Goal: Task Accomplishment & Management: Complete application form

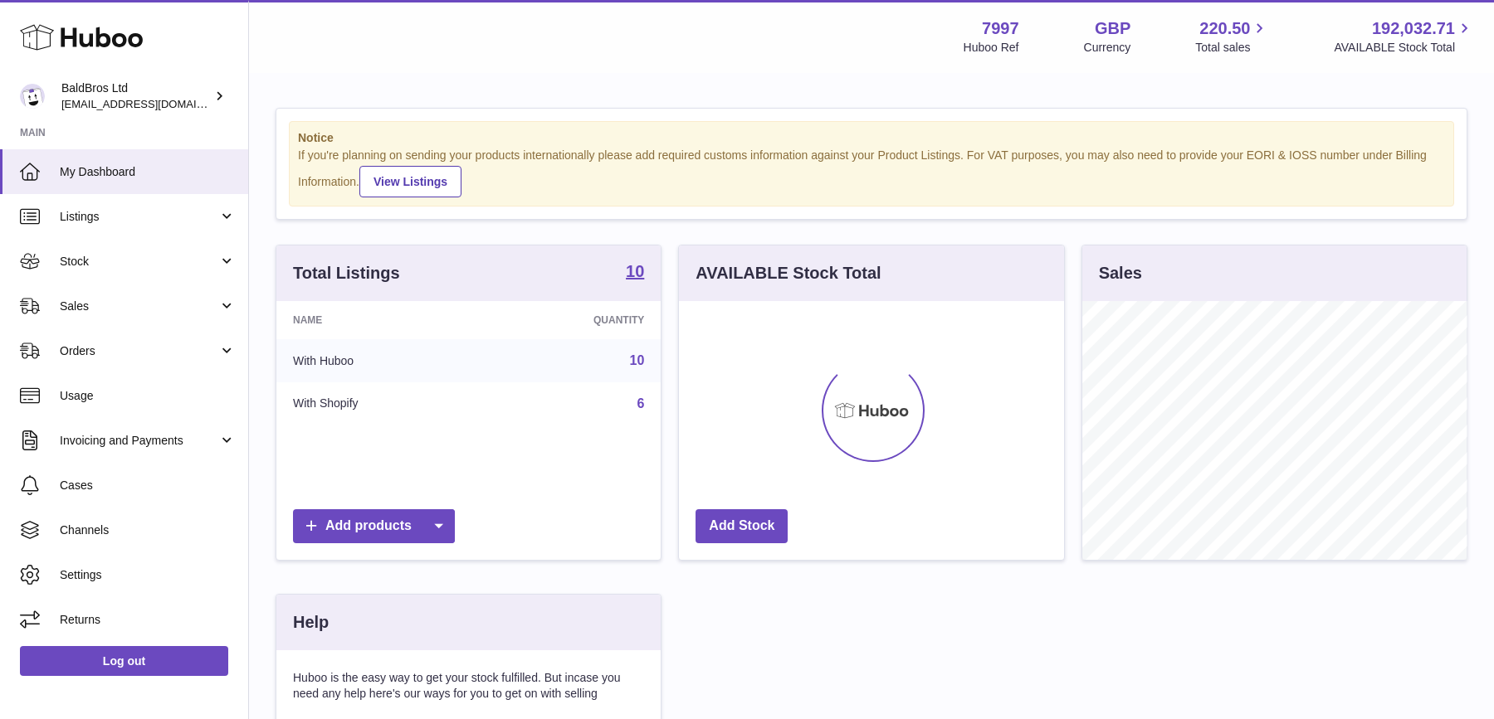
scroll to position [258, 384]
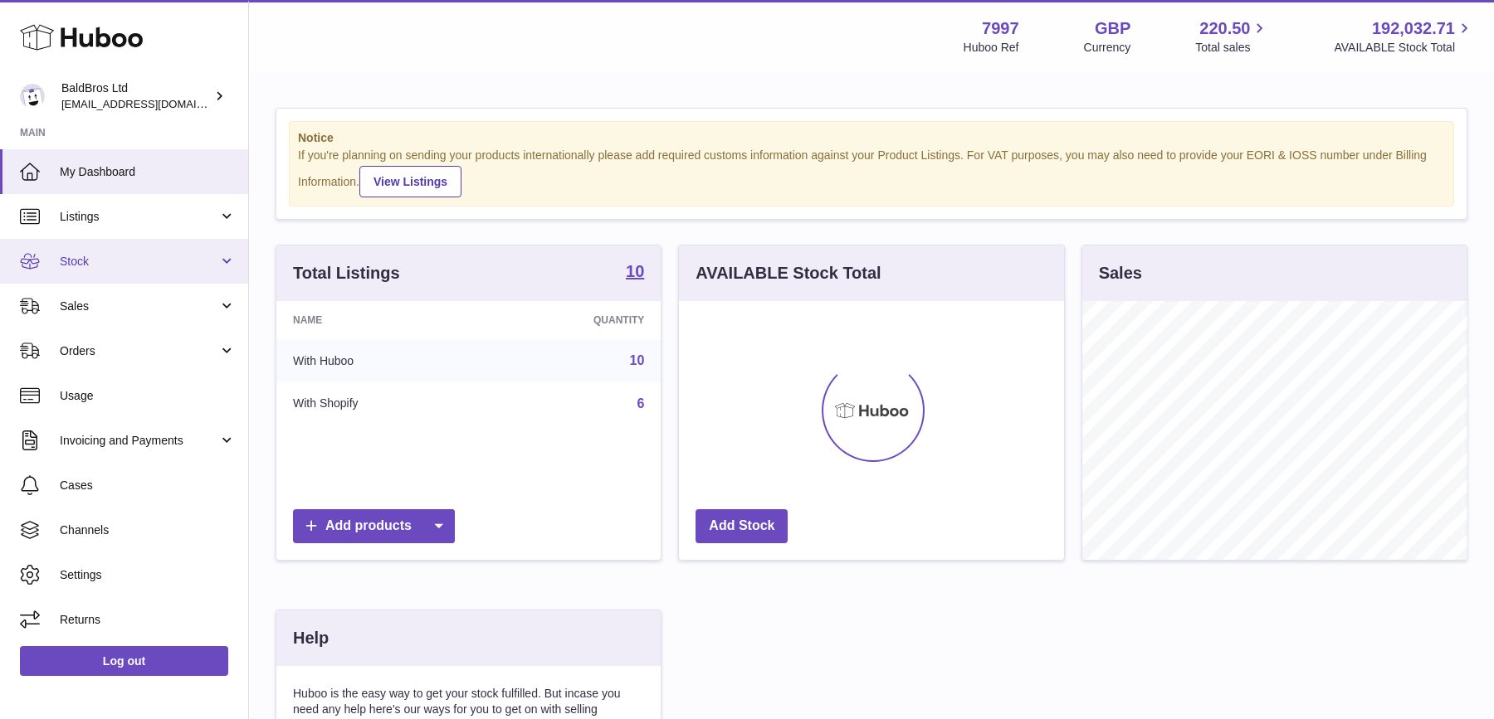
click at [126, 265] on span "Stock" at bounding box center [139, 262] width 158 height 16
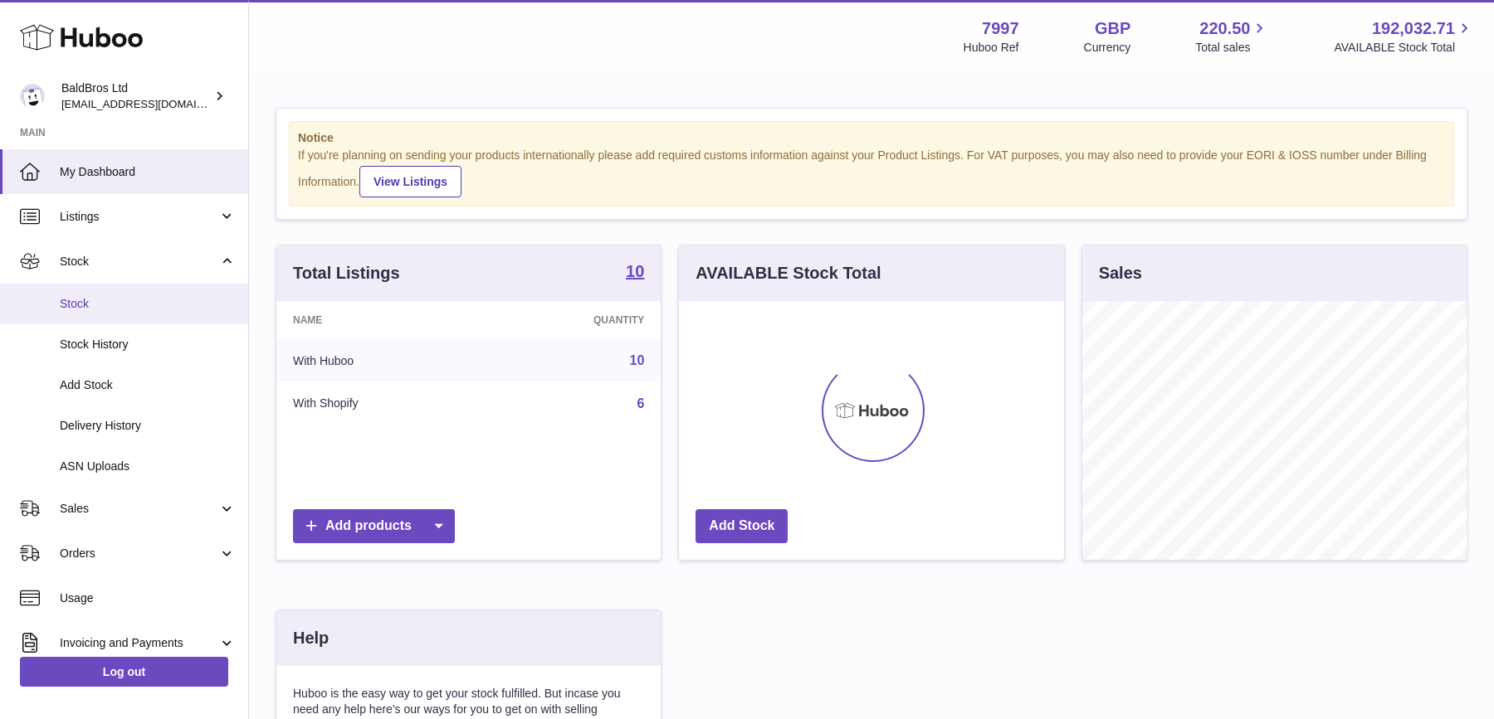
click at [104, 307] on span "Stock" at bounding box center [148, 304] width 176 height 16
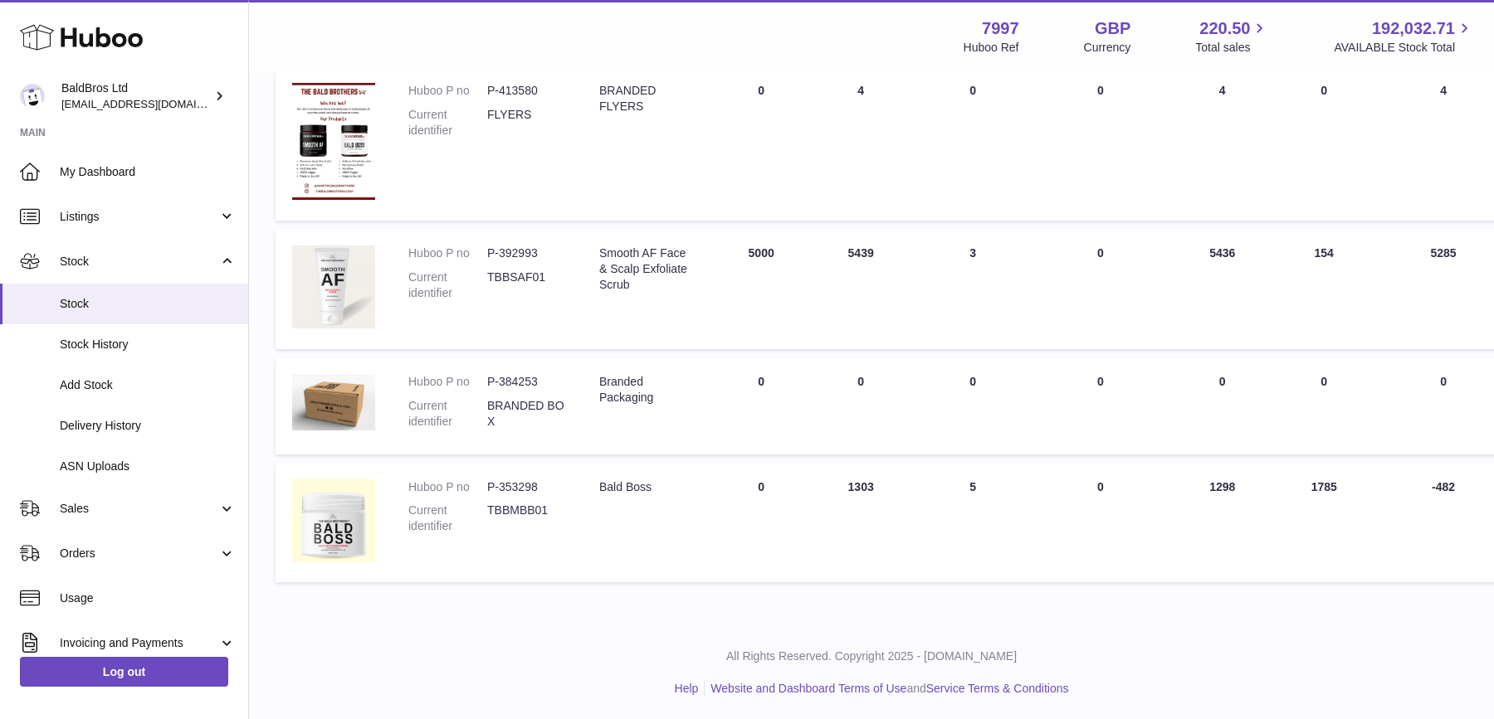
scroll to position [1017, 0]
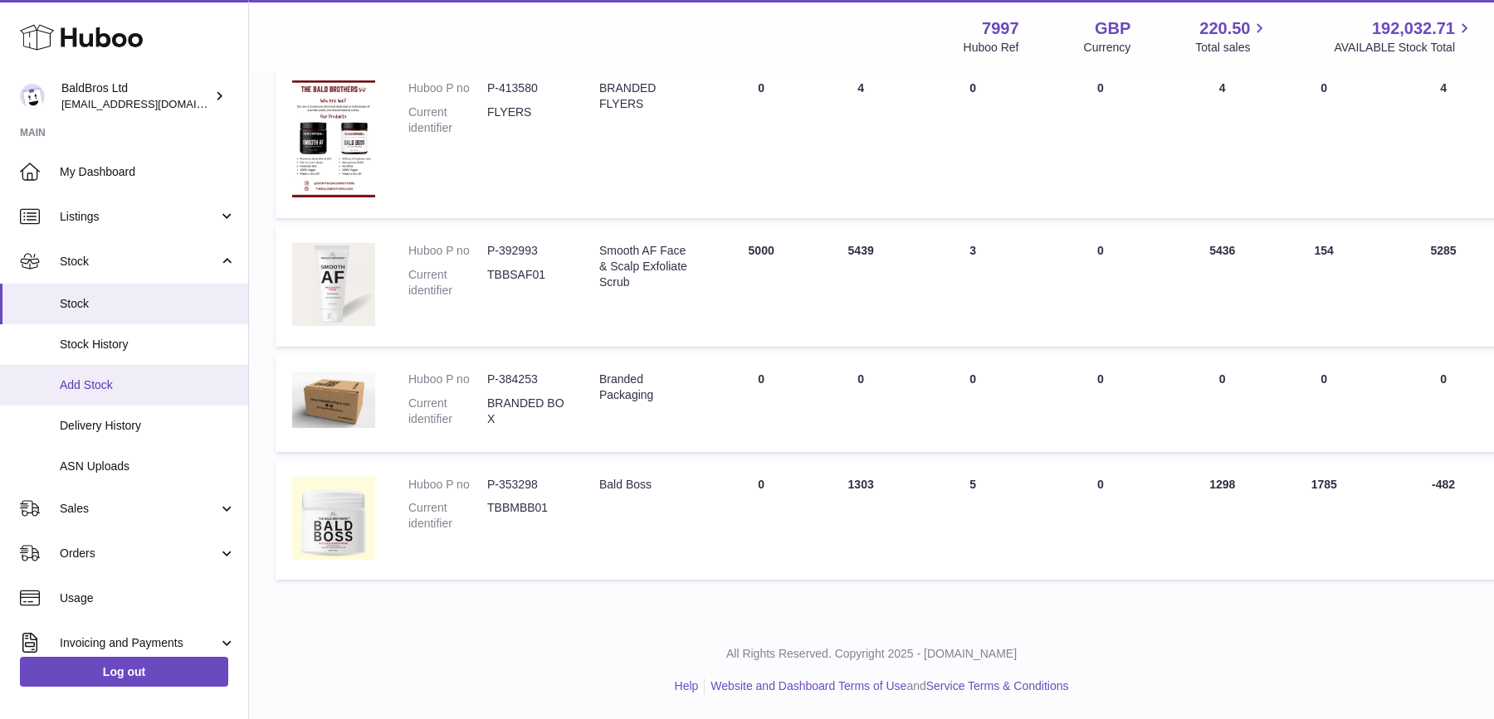
click at [93, 385] on span "Add Stock" at bounding box center [148, 386] width 176 height 16
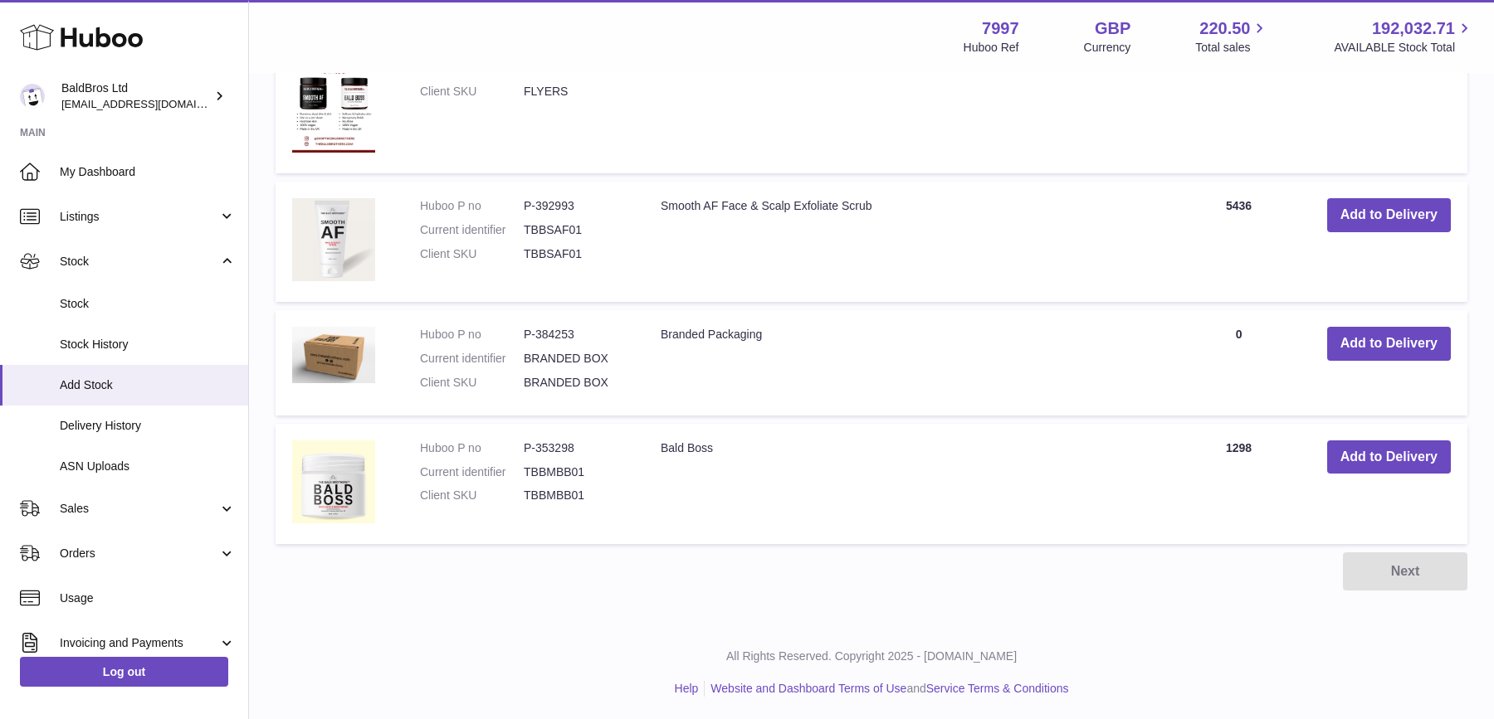
scroll to position [1273, 0]
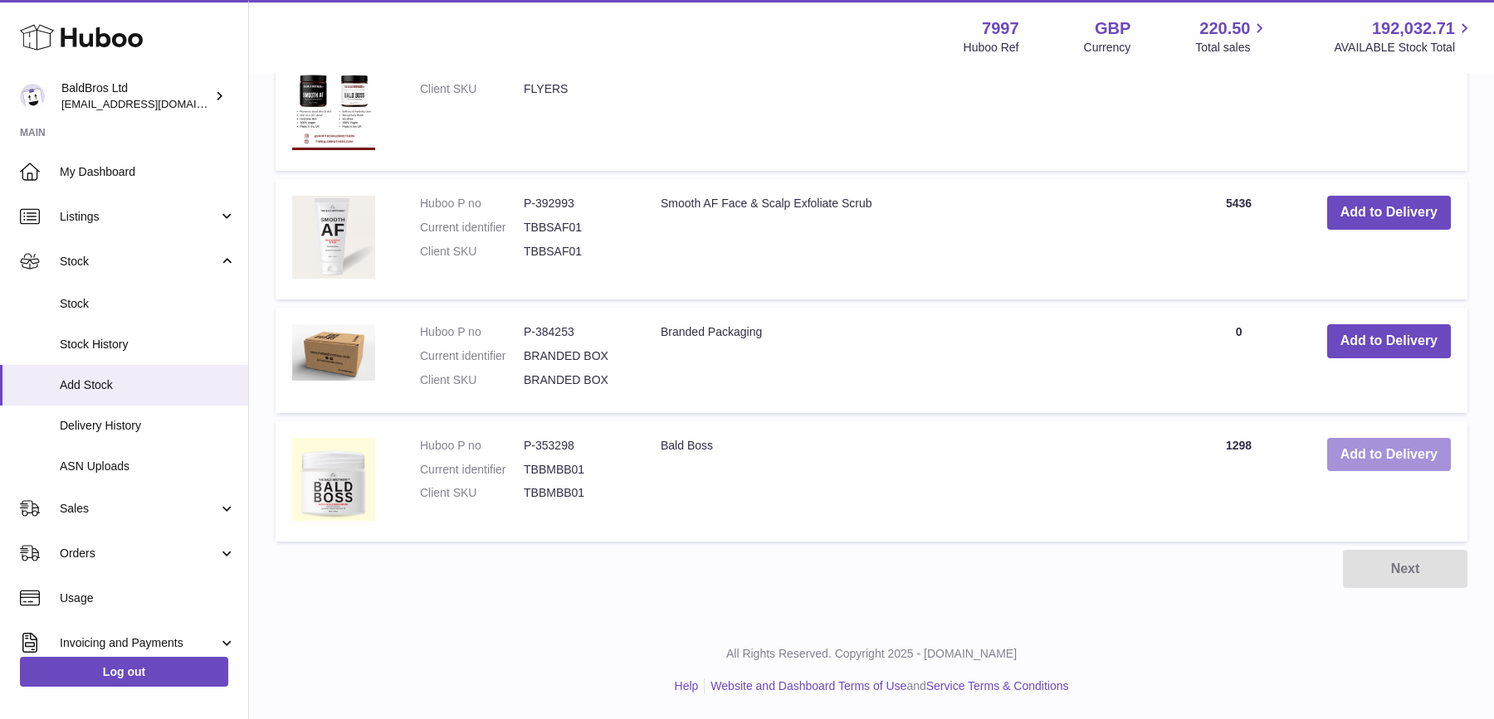
click at [1391, 459] on button "Add to Delivery" at bounding box center [1389, 455] width 124 height 34
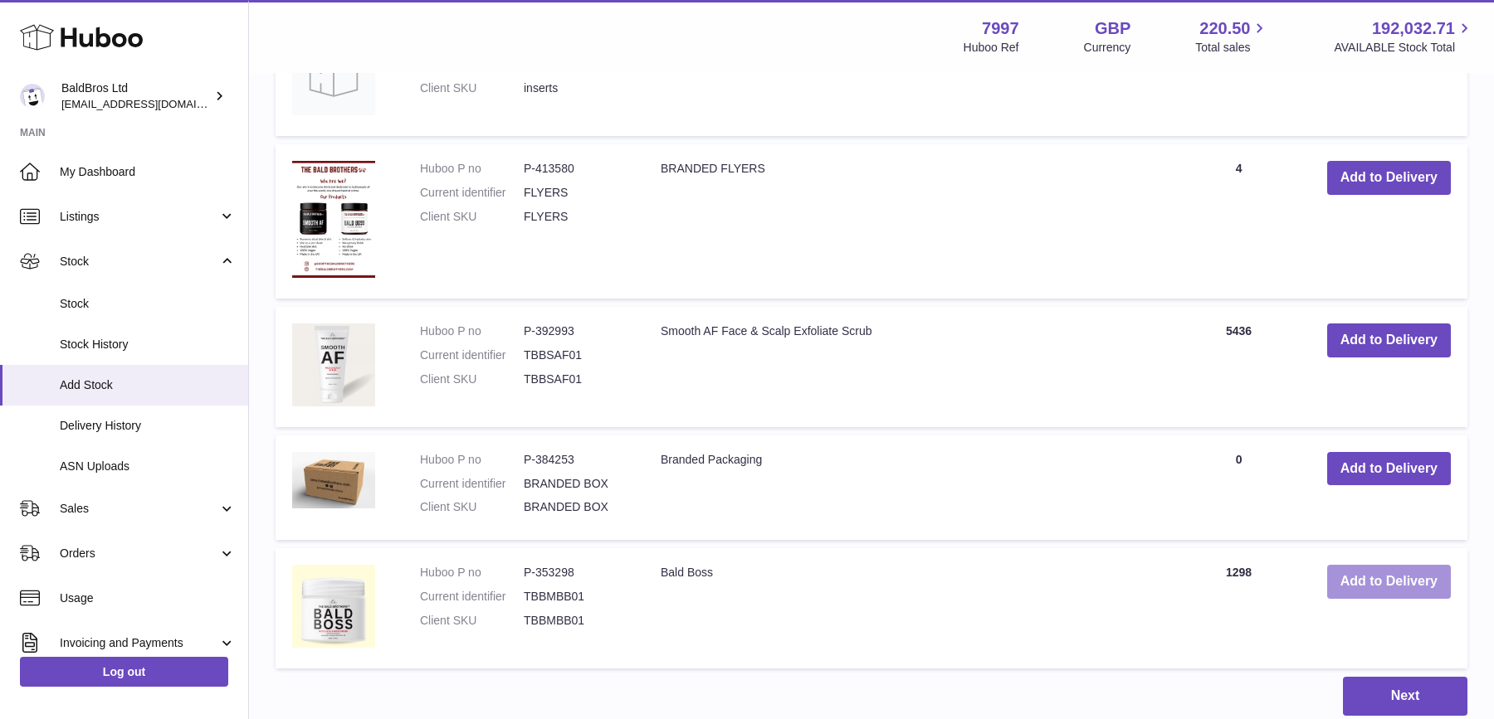
scroll to position [1430, 0]
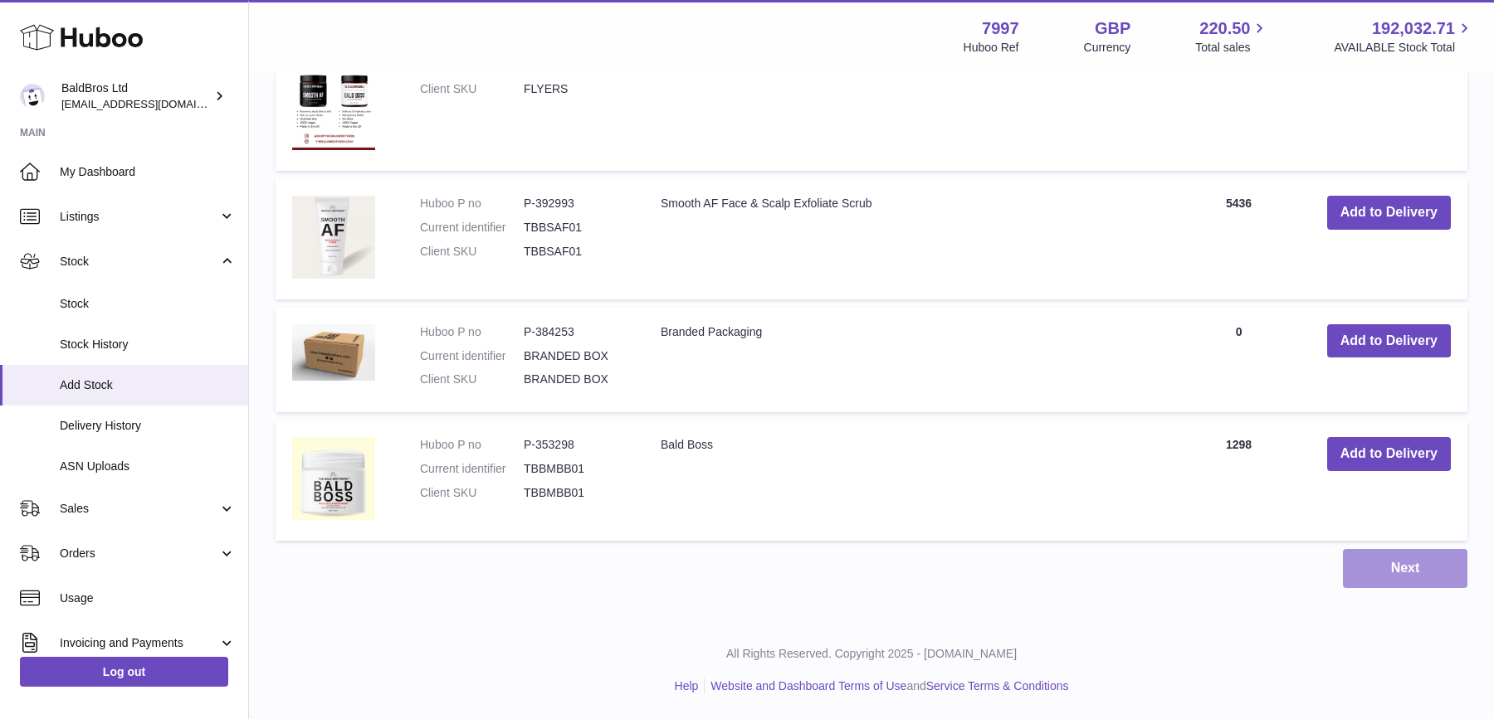
click at [1410, 571] on button "Next" at bounding box center [1405, 568] width 124 height 39
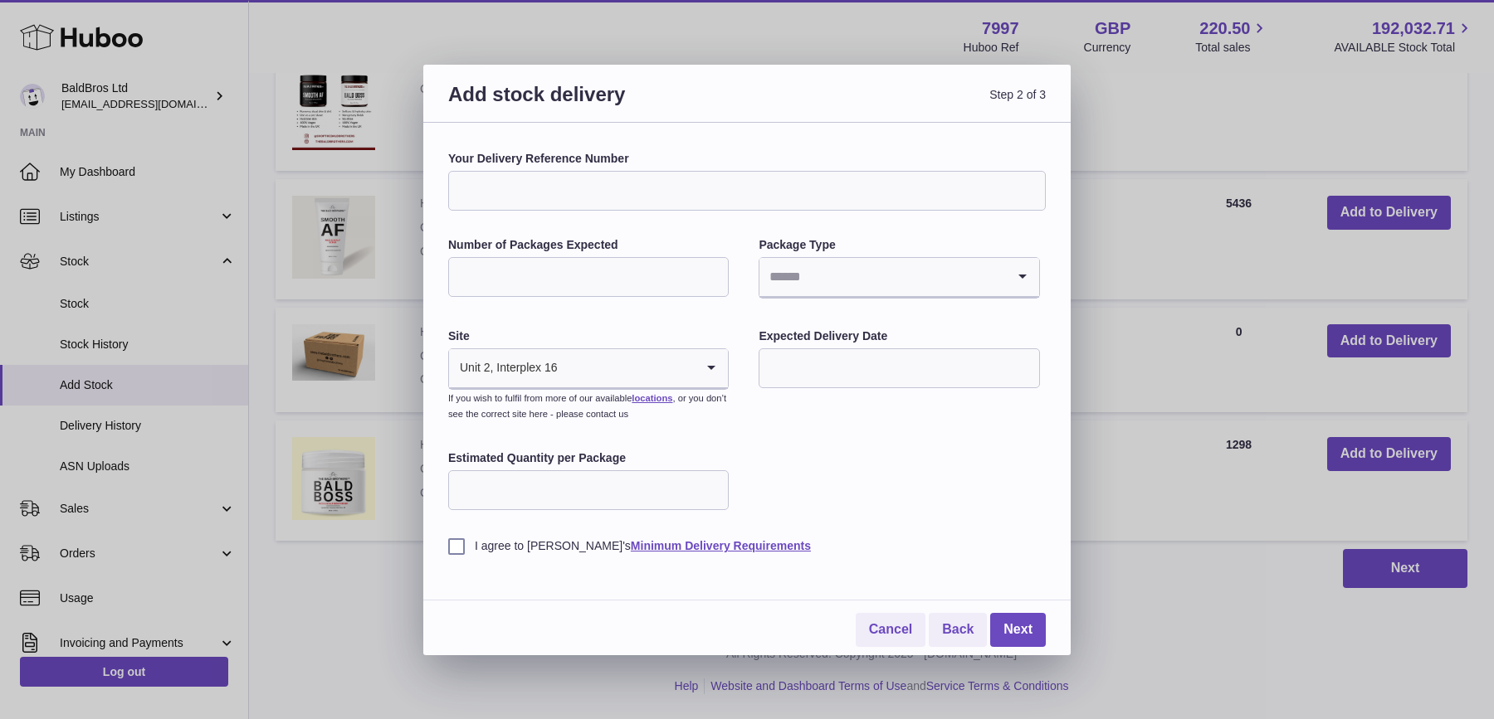
click at [619, 369] on input "Search for option" at bounding box center [626, 368] width 137 height 38
click at [609, 407] on li "🇬🇧 | Unit 2, Interplex 16" at bounding box center [588, 413] width 277 height 33
click at [867, 446] on div "Your Delivery Reference Number Number of Packages Expected Package Type Loading…" at bounding box center [746, 352] width 597 height 403
click at [551, 481] on input "Estimated Quantity per Package" at bounding box center [588, 491] width 280 height 40
click at [884, 269] on input "Search for option" at bounding box center [882, 277] width 246 height 38
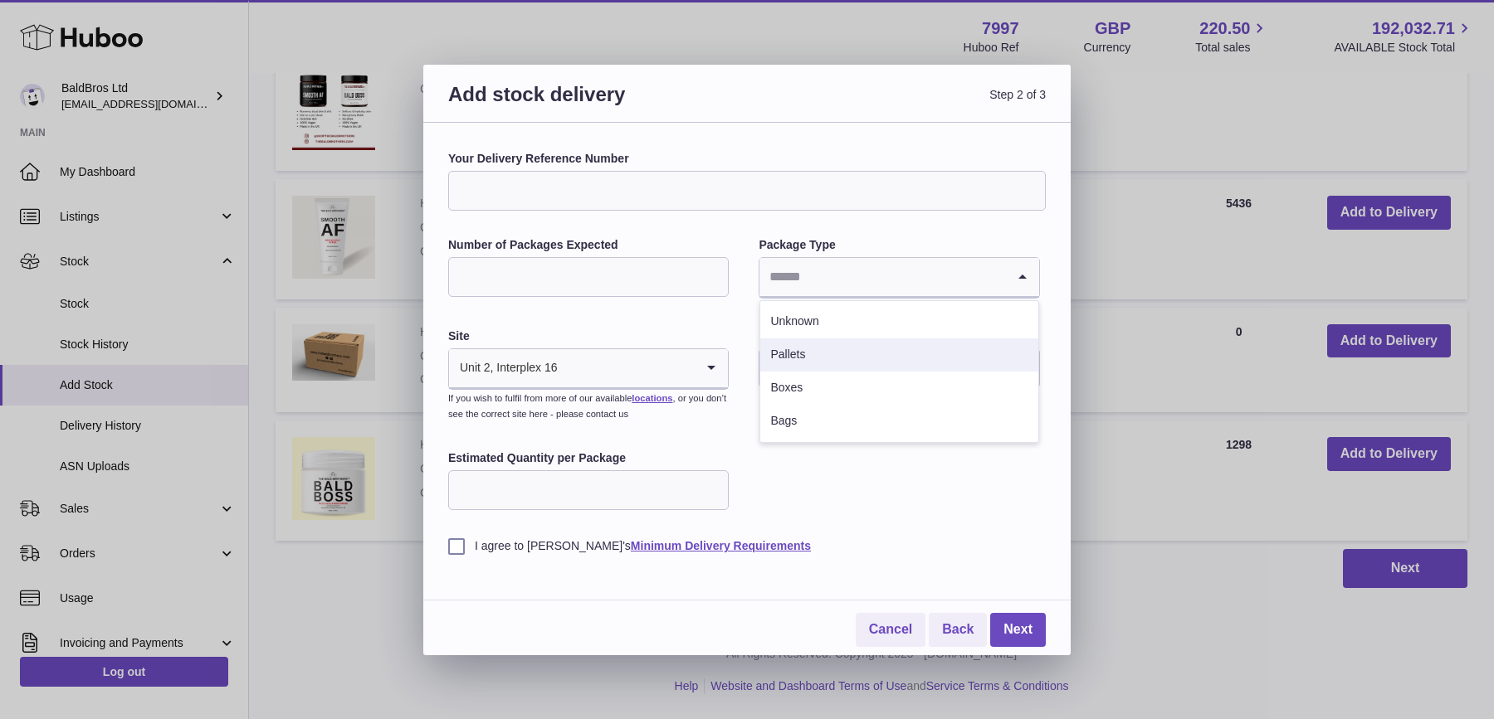
click at [822, 358] on li "Pallets" at bounding box center [898, 355] width 277 height 33
click at [822, 358] on input "text" at bounding box center [898, 369] width 280 height 40
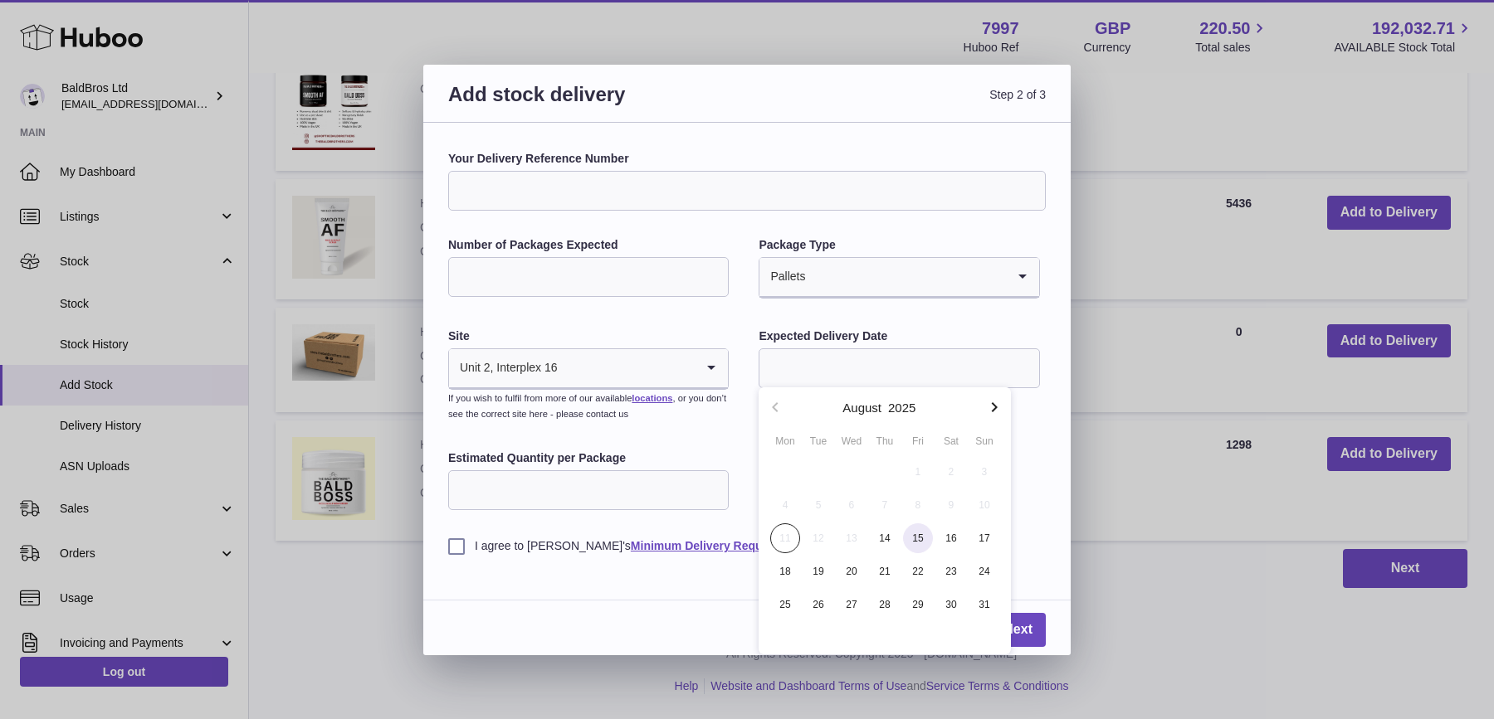
click at [922, 533] on span "15" at bounding box center [918, 539] width 30 height 30
type input "**********"
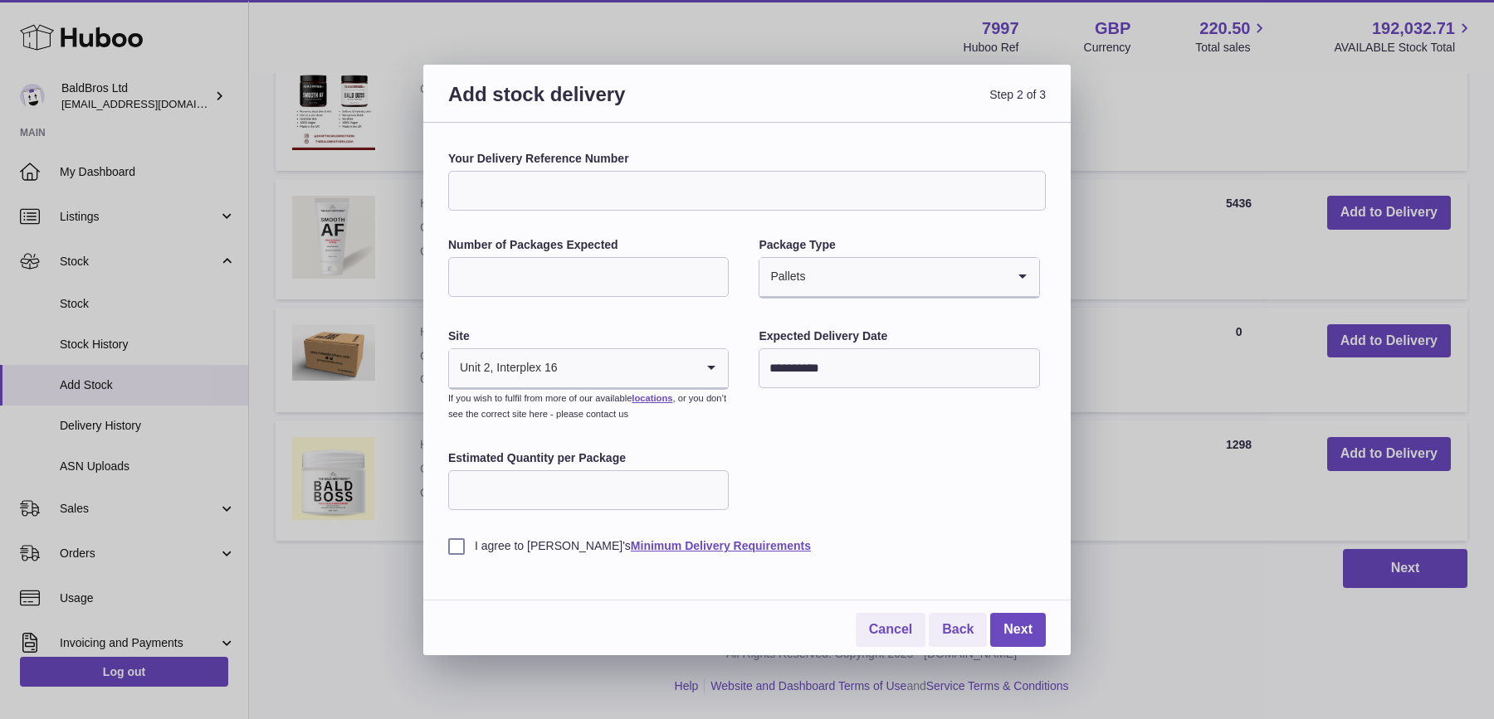
click at [581, 261] on input "Number of Packages Expected" at bounding box center [588, 277] width 280 height 40
type input "*"
click at [560, 499] on input "Estimated Quantity per Package" at bounding box center [588, 491] width 280 height 40
type input "****"
click at [446, 539] on div "**********" at bounding box center [746, 389] width 647 height 533
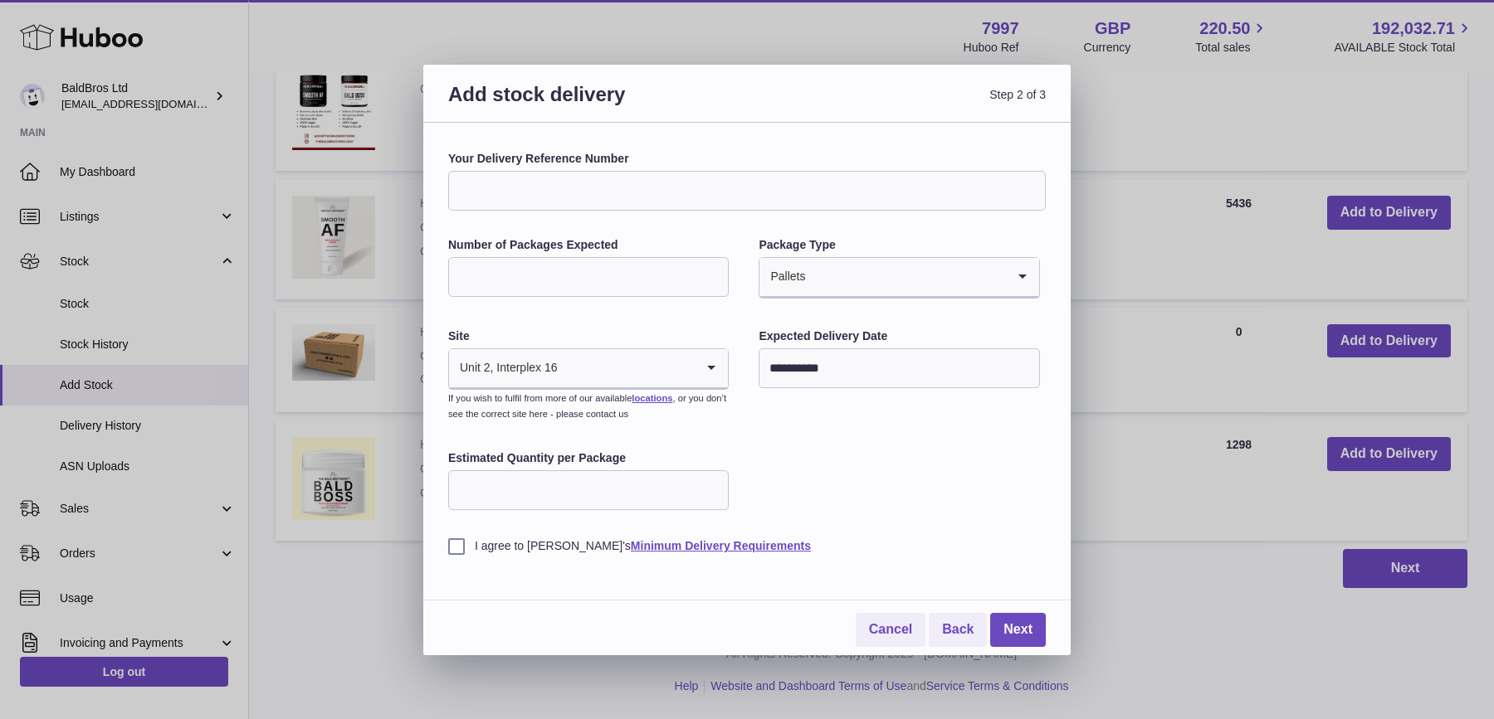
click at [451, 545] on label "I agree to Huboo's Minimum Delivery Requirements" at bounding box center [746, 547] width 597 height 16
click at [588, 183] on input "Your Delivery Reference Number" at bounding box center [746, 191] width 597 height 40
click at [592, 187] on input "**********" at bounding box center [746, 191] width 597 height 40
type input "**********"
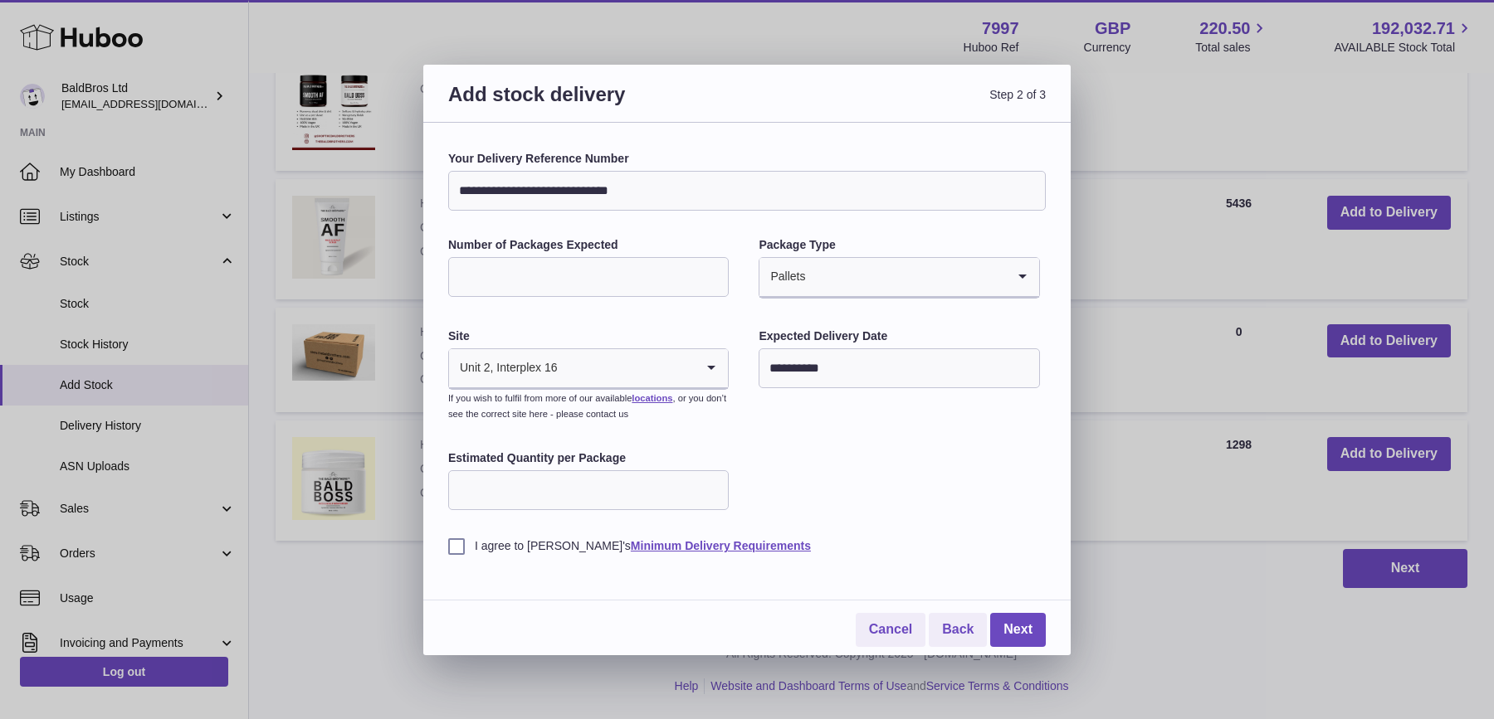
click at [923, 490] on div "**********" at bounding box center [746, 352] width 597 height 403
click at [1022, 627] on link "Next" at bounding box center [1018, 630] width 56 height 34
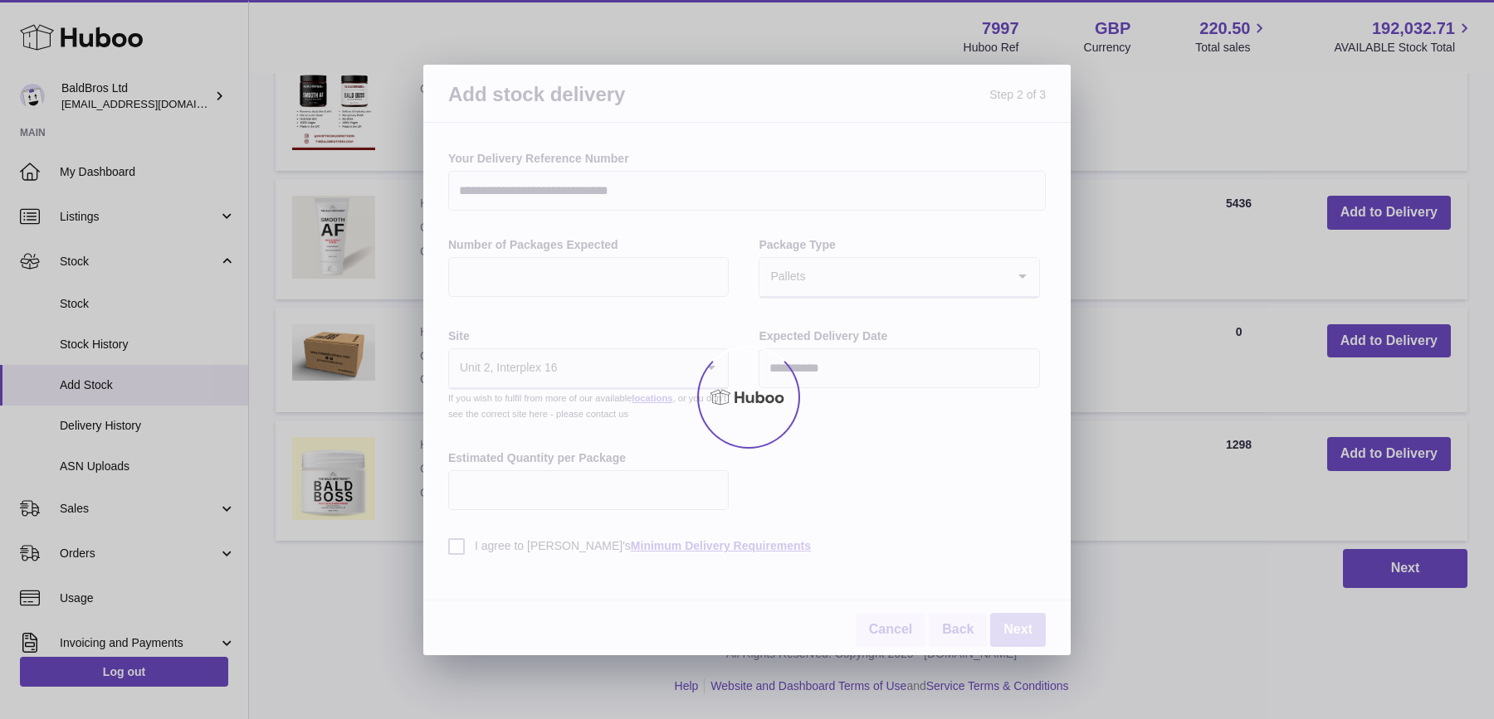
scroll to position [1272, 0]
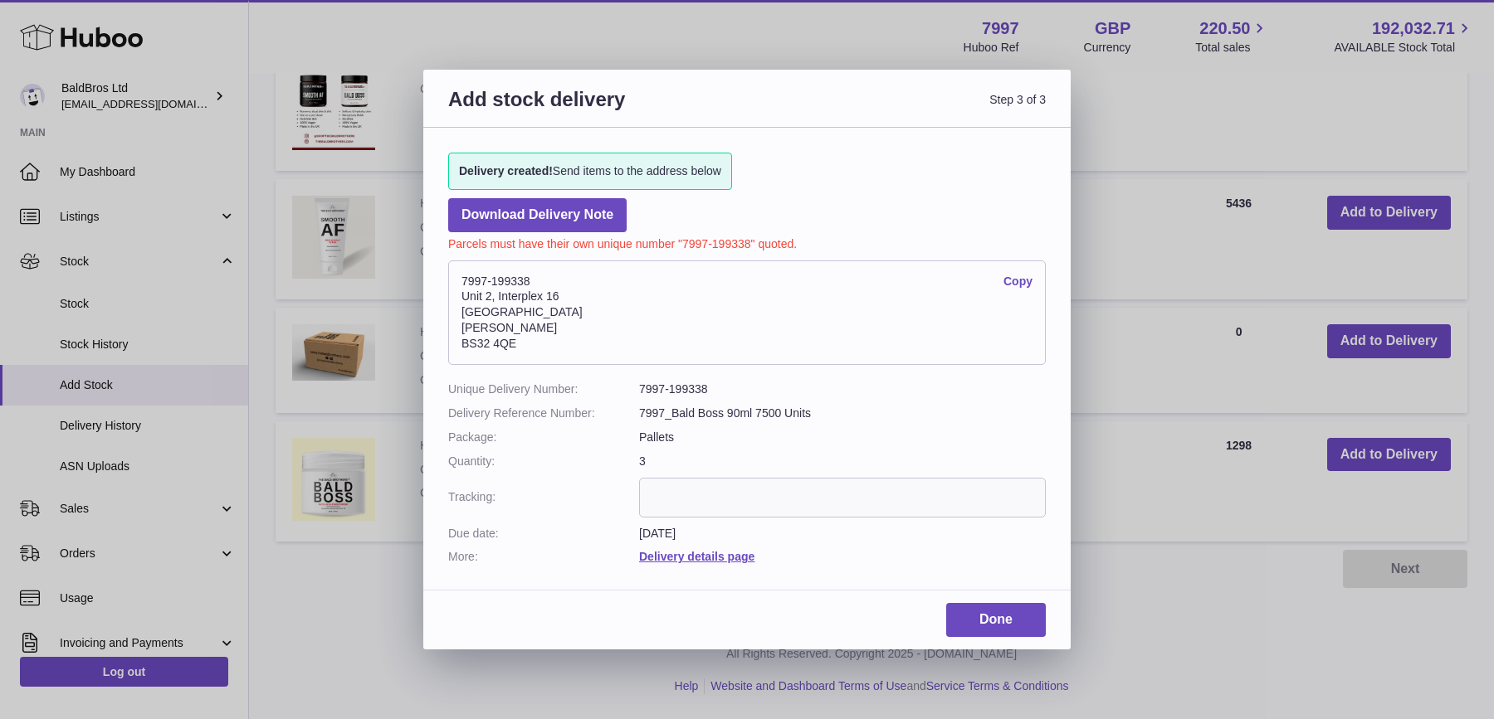
click at [1014, 283] on link "Copy" at bounding box center [1017, 282] width 29 height 16
click at [979, 617] on link "Done" at bounding box center [996, 620] width 100 height 34
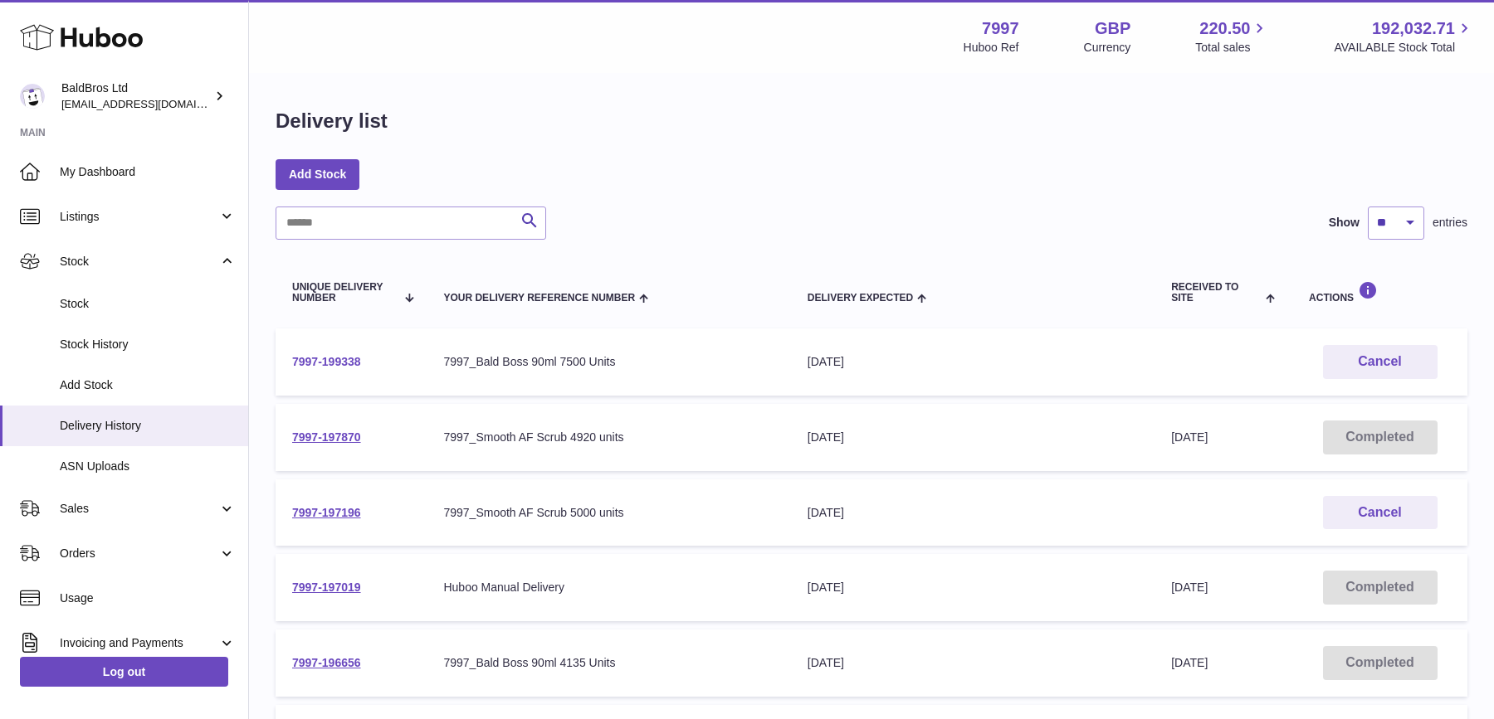
click at [325, 362] on link "7997-199338" at bounding box center [326, 361] width 69 height 13
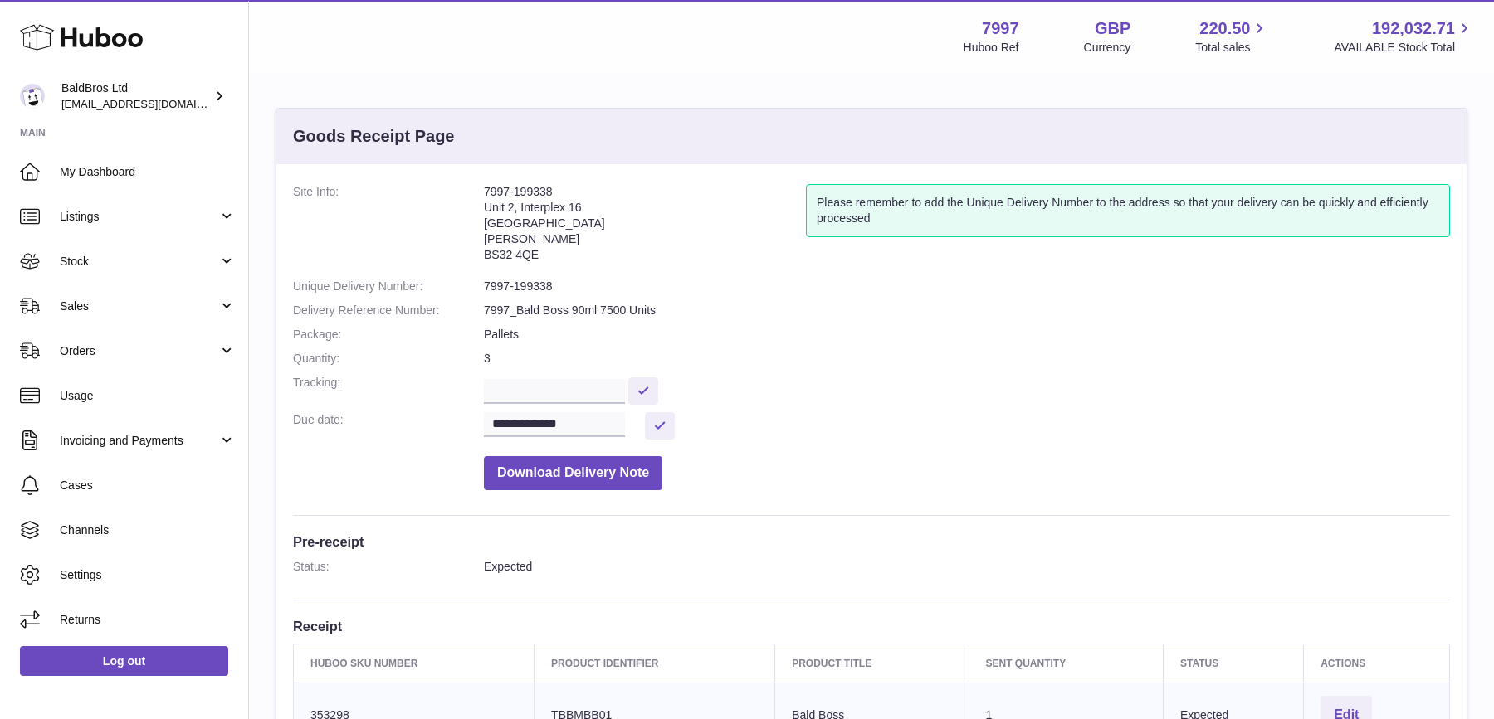
drag, startPoint x: 485, startPoint y: 204, endPoint x: 558, endPoint y: 251, distance: 86.6
click at [558, 251] on address "7997-199338 Unit 2, Interplex 16 Ash Ridge Road Bradley Stoke BS32 4QE" at bounding box center [645, 227] width 322 height 86
copy address "Unit 2, Interplex 16 Ash Ridge Road Bradley Stoke BS32 4QE"
